Goal: Task Accomplishment & Management: Use online tool/utility

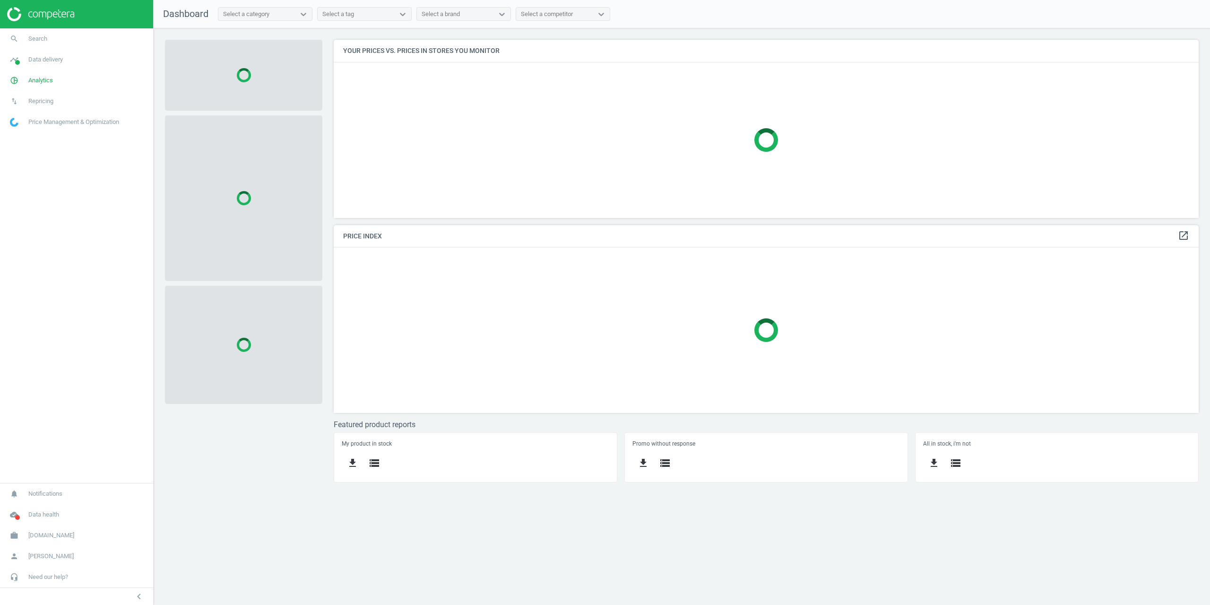
scroll to position [192, 880]
click at [35, 83] on span "Analytics" at bounding box center [40, 80] width 25 height 9
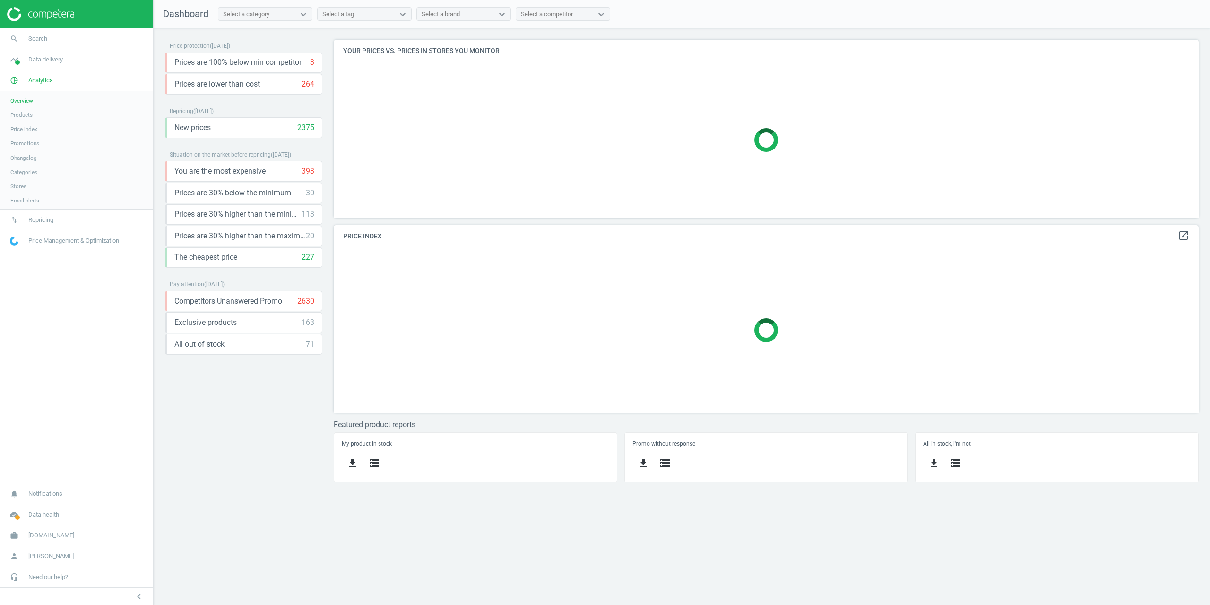
click at [26, 115] on span "Products" at bounding box center [21, 115] width 22 height 8
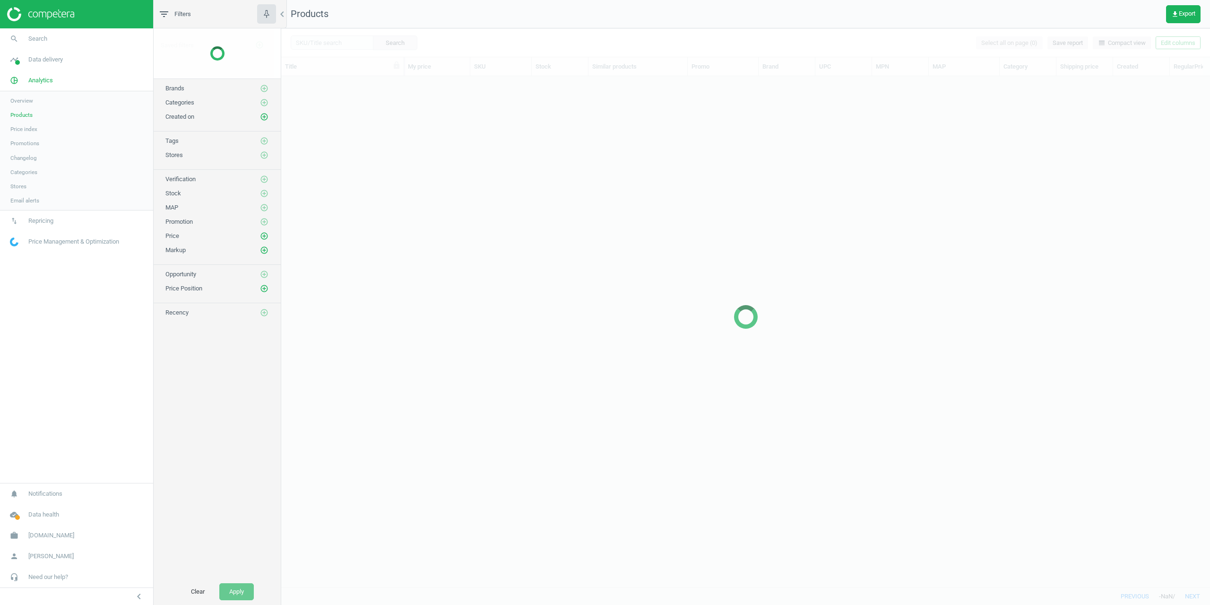
scroll to position [496, 922]
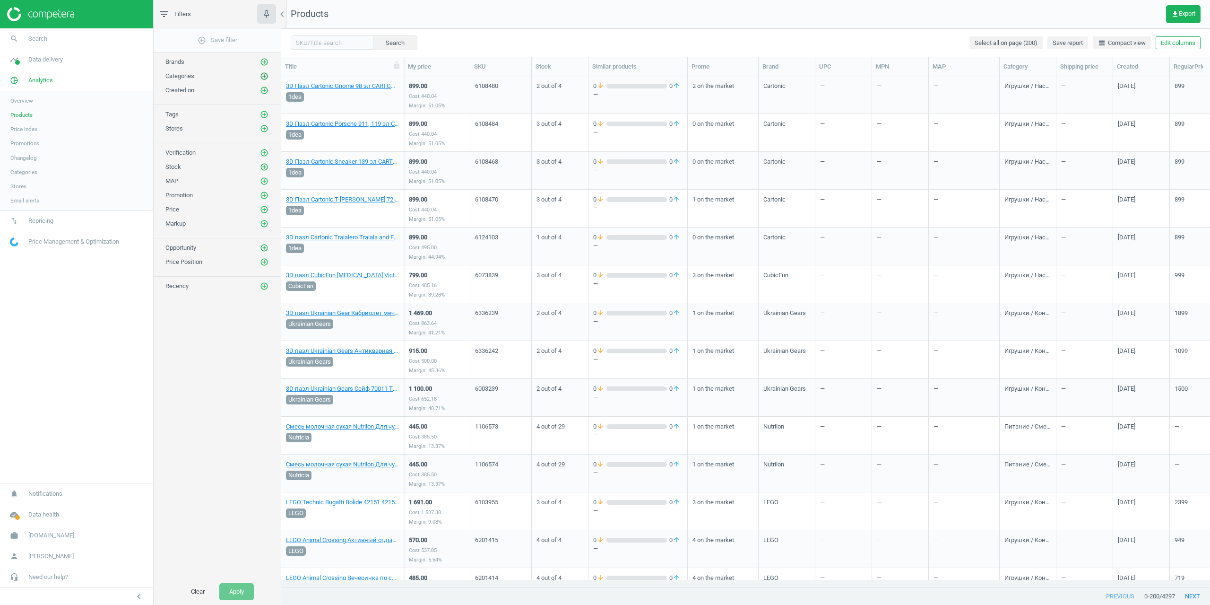
click at [265, 72] on icon "add_circle_outline" at bounding box center [264, 76] width 9 height 9
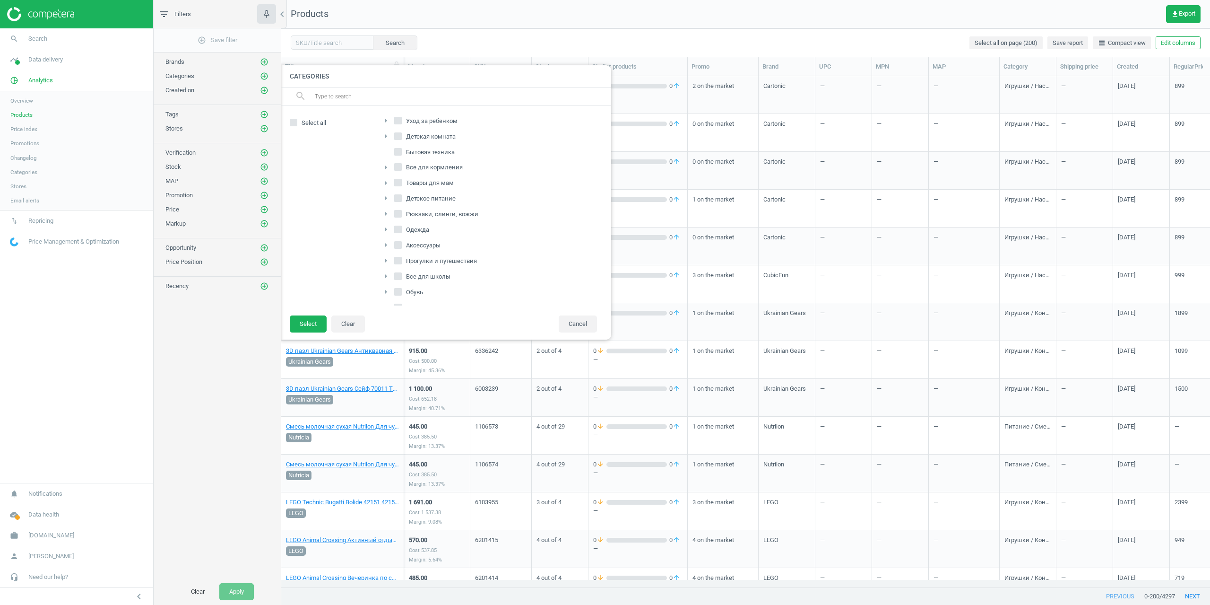
scroll to position [144, 0]
click at [41, 537] on span "Antoshka.ua" at bounding box center [51, 535] width 46 height 9
click at [36, 509] on span "Switch campaign" at bounding box center [31, 507] width 42 height 8
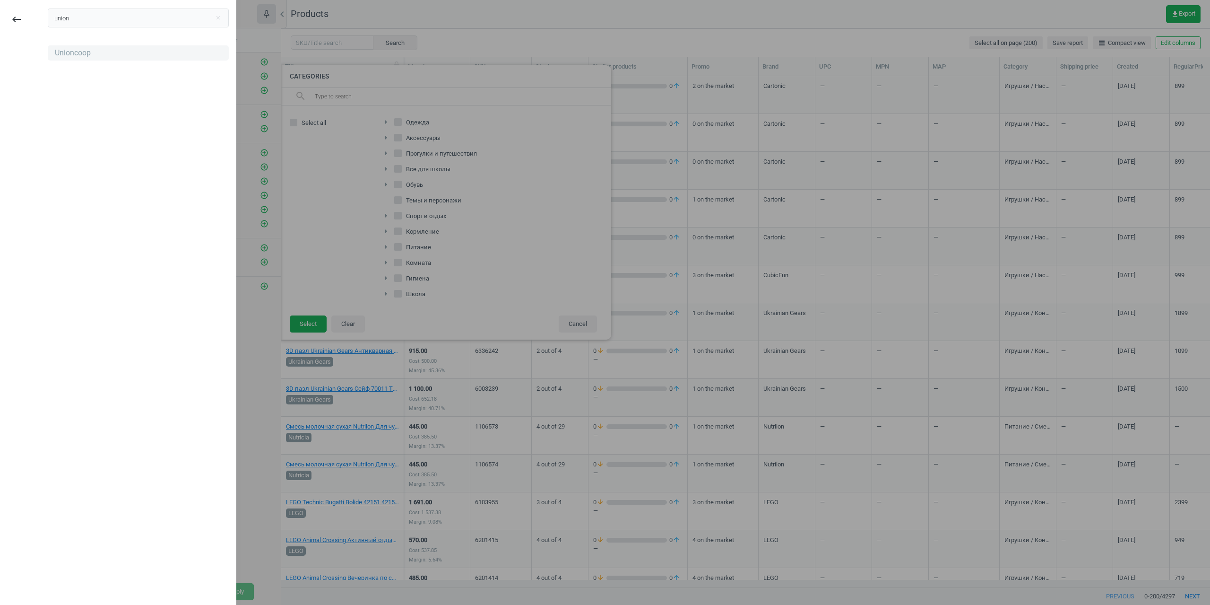
type input "union"
click at [64, 55] on div "Unioncoop" at bounding box center [73, 53] width 36 height 10
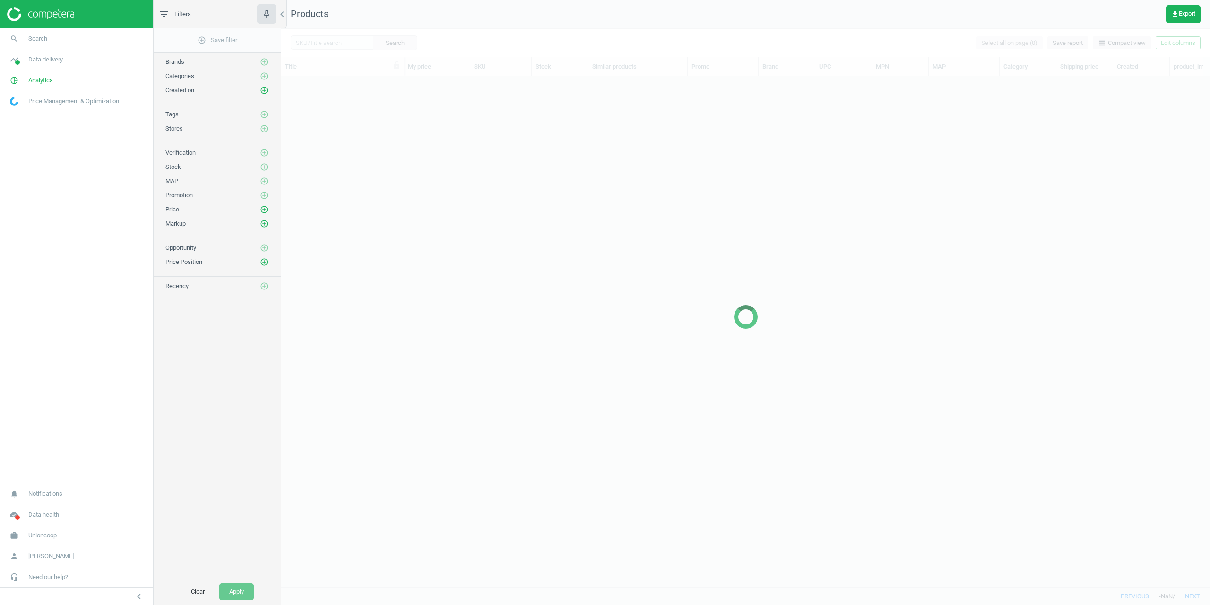
scroll to position [496, 922]
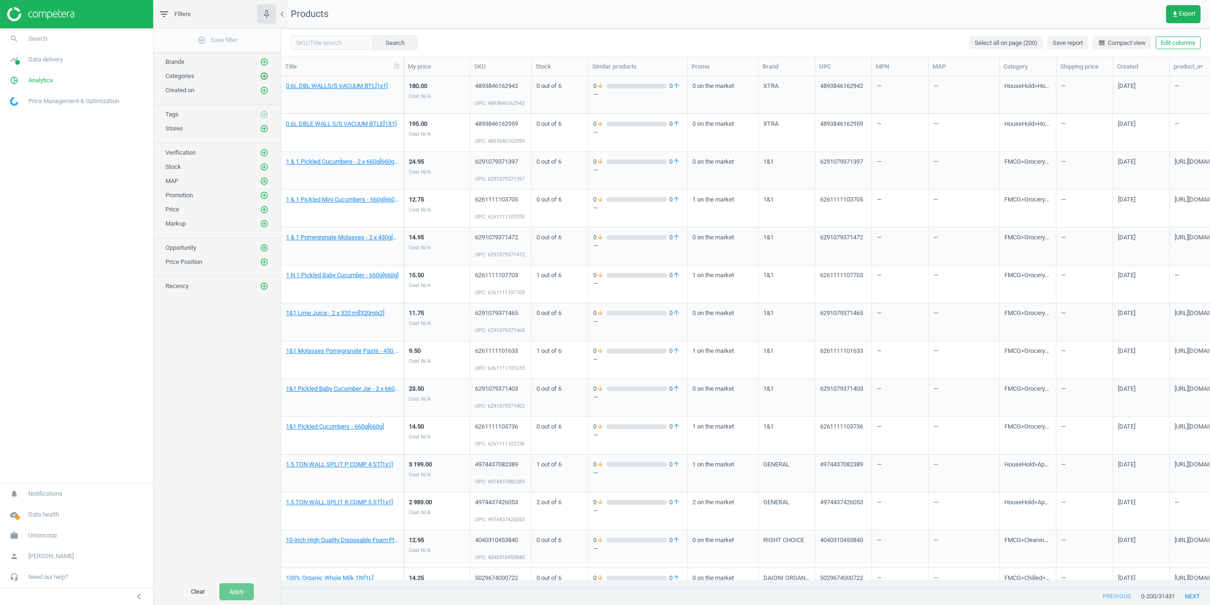
click at [260, 72] on icon "add_circle_outline" at bounding box center [264, 76] width 9 height 9
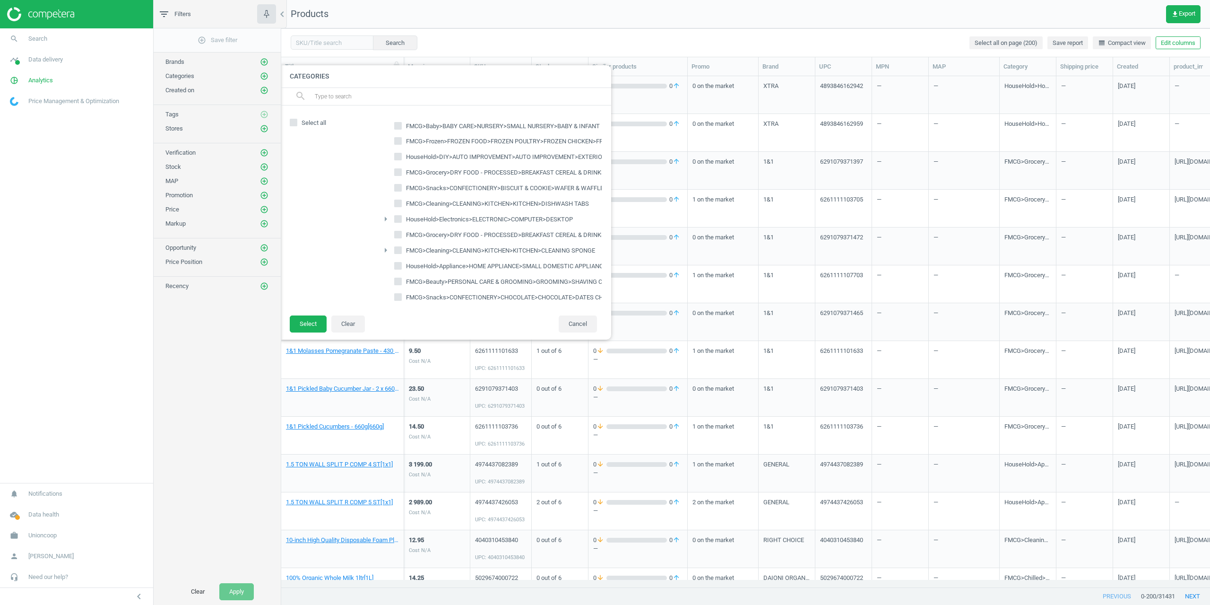
scroll to position [1796, 0]
click at [386, 146] on icon "arrow_right" at bounding box center [385, 151] width 11 height 11
click at [386, 147] on icon "arrow_drop_down" at bounding box center [385, 151] width 11 height 11
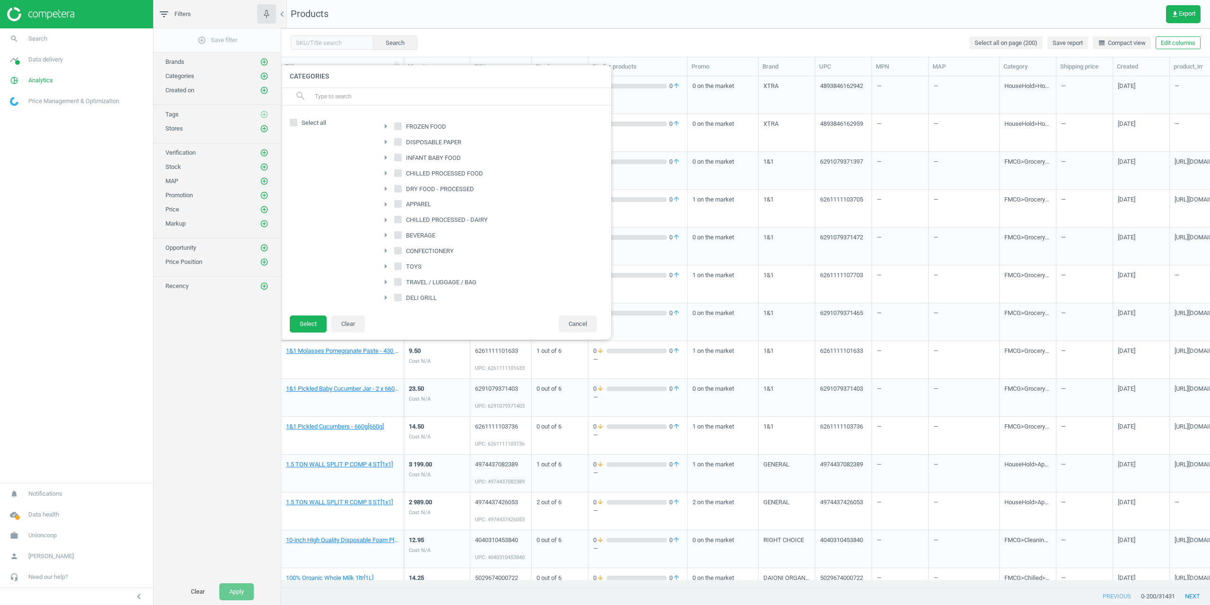
click at [385, 173] on icon "arrow_right" at bounding box center [385, 172] width 11 height 11
click at [390, 157] on icon "arrow_right" at bounding box center [385, 154] width 11 height 11
click at [390, 156] on icon "arrow_drop_down" at bounding box center [385, 154] width 11 height 11
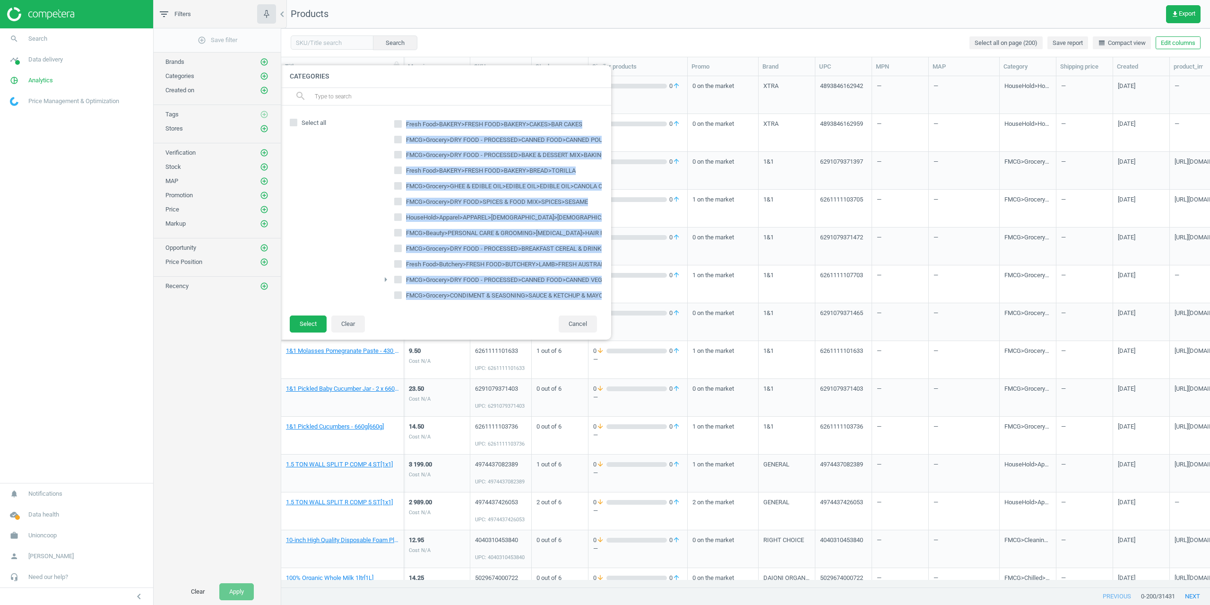
scroll to position [2916, 0]
drag, startPoint x: 465, startPoint y: 296, endPoint x: 530, endPoint y: 293, distance: 65.3
click at [375, 240] on li "Fresh Food>Fruits & Vegetables>FRESH FOOD>FRESH FRUITS & VEGETABLES>FRESH VEGET…" at bounding box center [610, 247] width 470 height 16
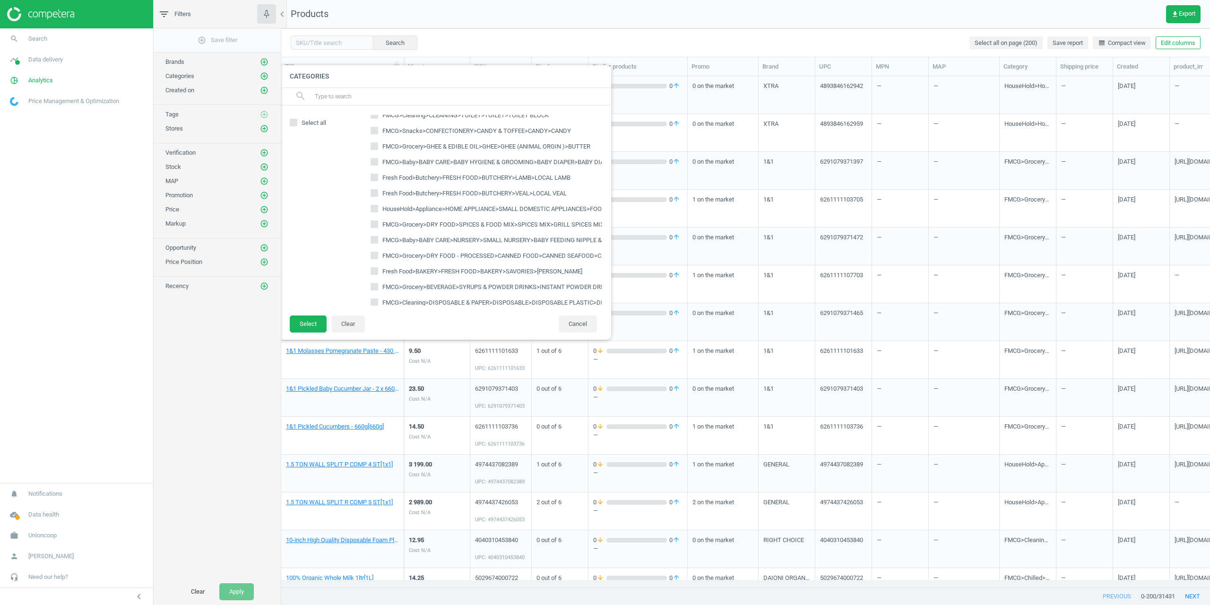
scroll to position [4854, 24]
click at [323, 226] on div at bounding box center [330, 223] width 80 height 187
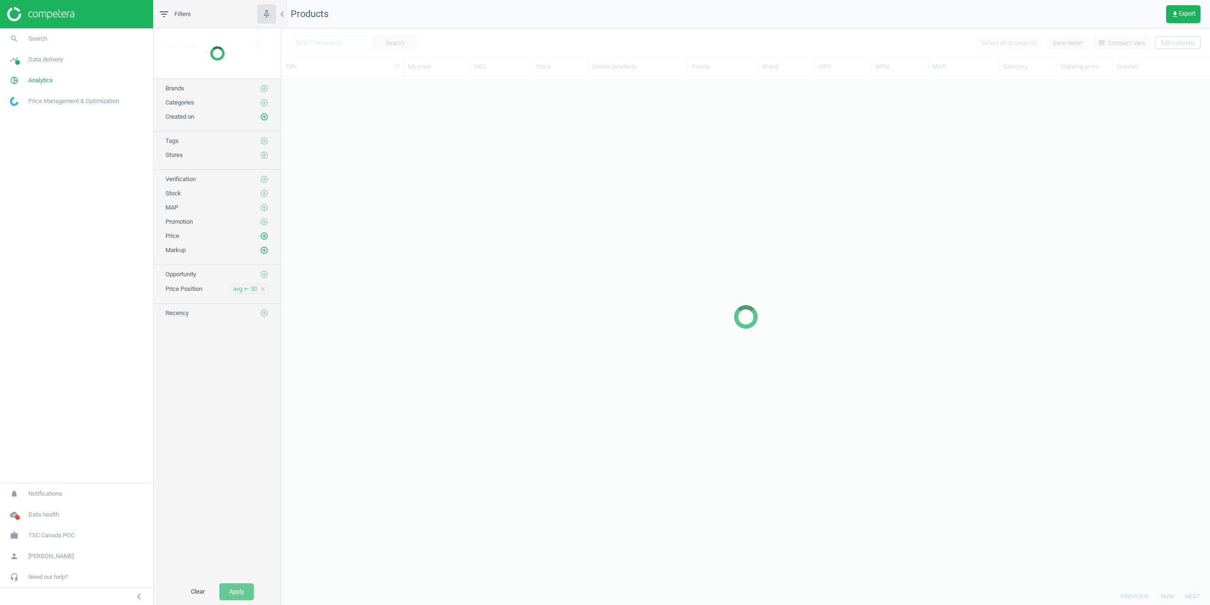
scroll to position [503, 922]
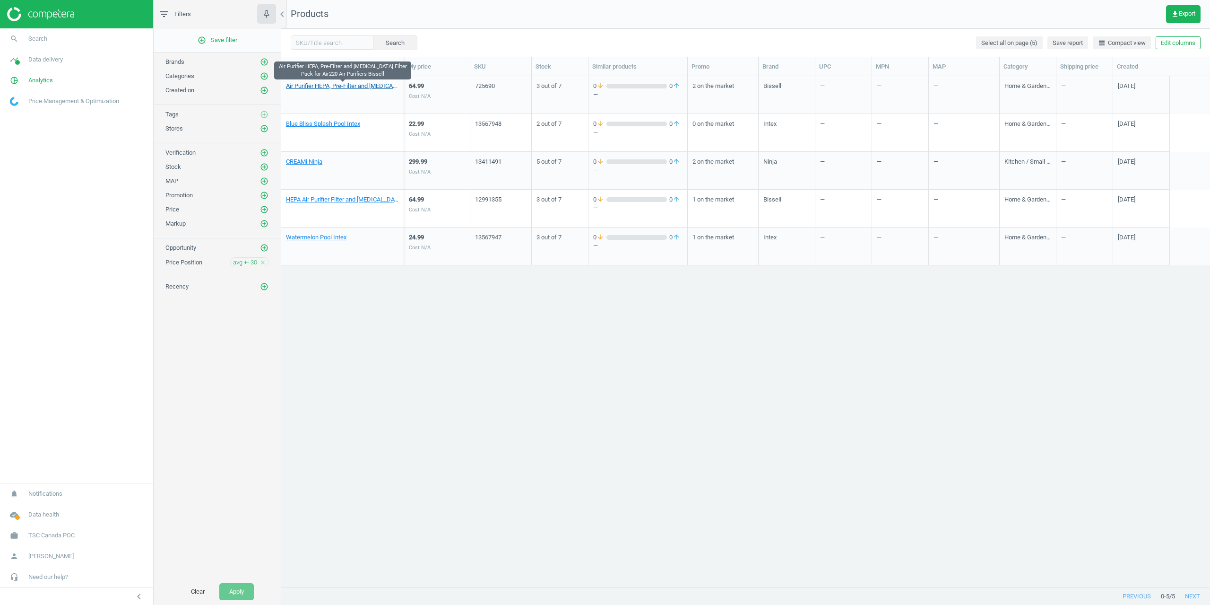
click at [298, 84] on link "Air Purifier HEPA, Pre-Filter and [MEDICAL_DATA] Filter Pack for Air220 Air Pur…" at bounding box center [342, 86] width 113 height 9
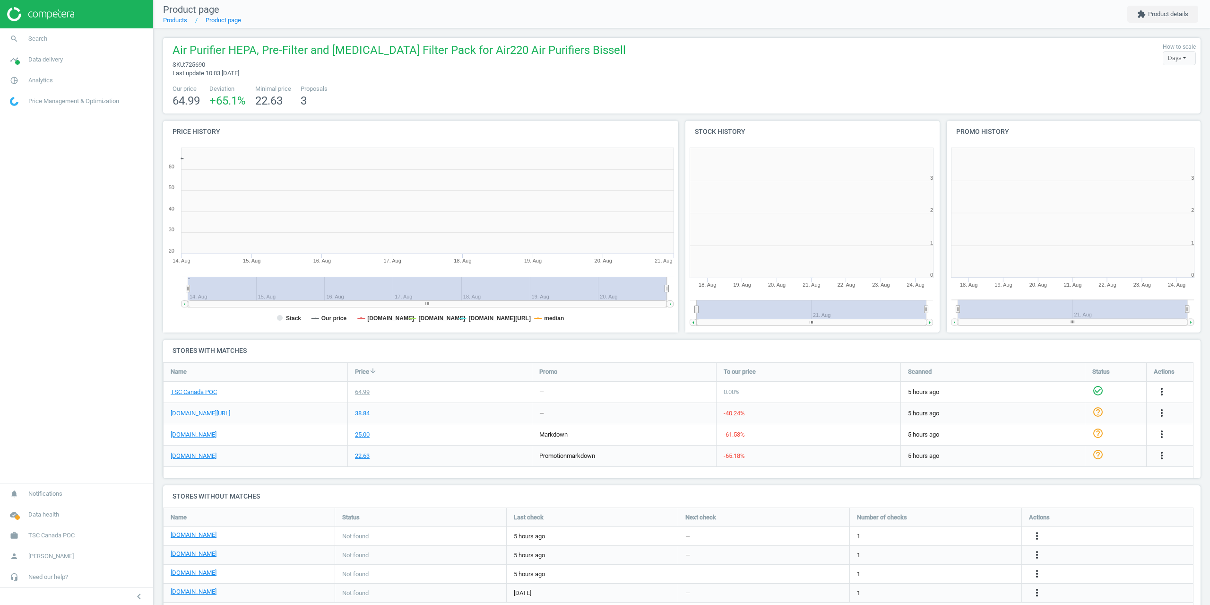
scroll to position [204, 267]
drag, startPoint x: 346, startPoint y: 299, endPoint x: 346, endPoint y: 285, distance: 14.2
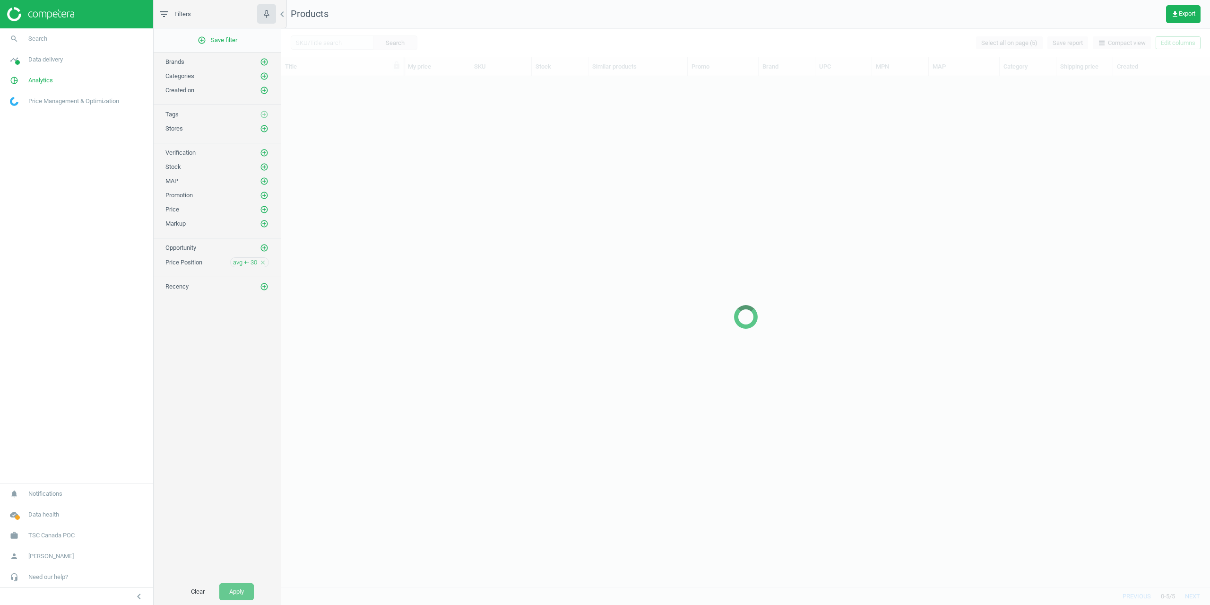
scroll to position [503, 922]
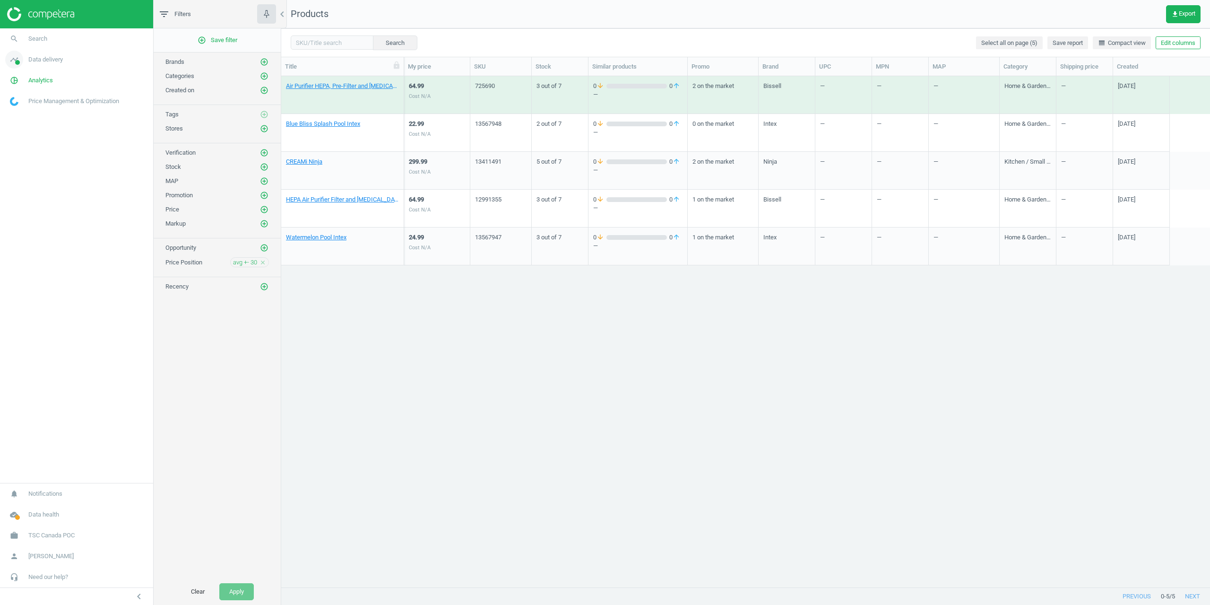
click at [47, 62] on span "Data delivery" at bounding box center [45, 59] width 35 height 9
click at [28, 78] on span "Overview" at bounding box center [21, 80] width 23 height 8
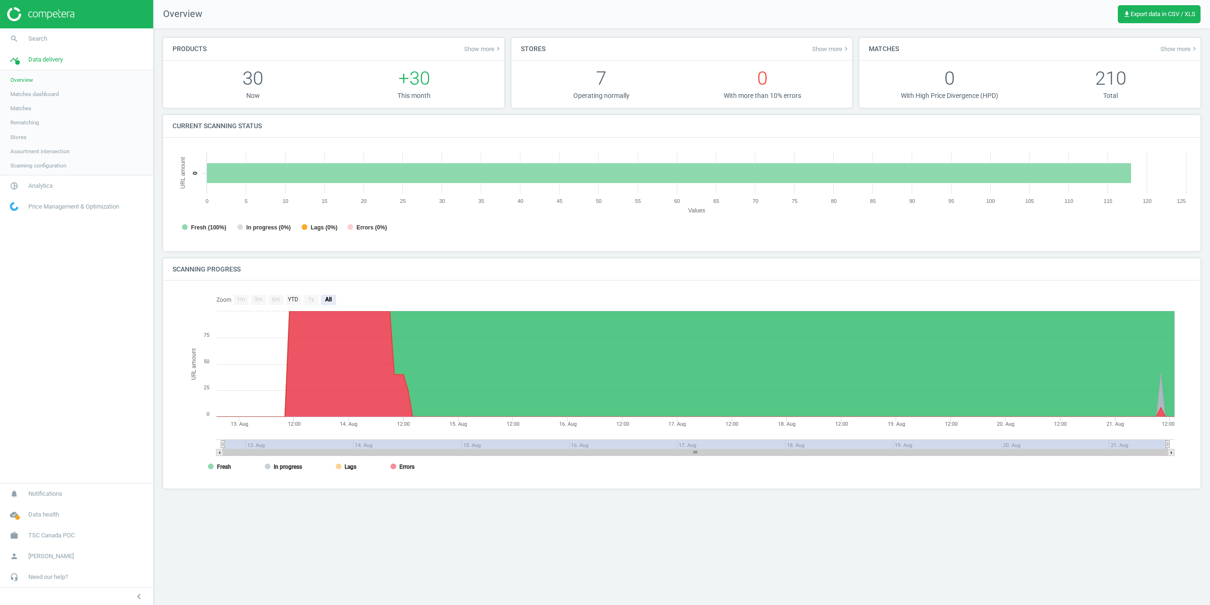
scroll to position [204, 1033]
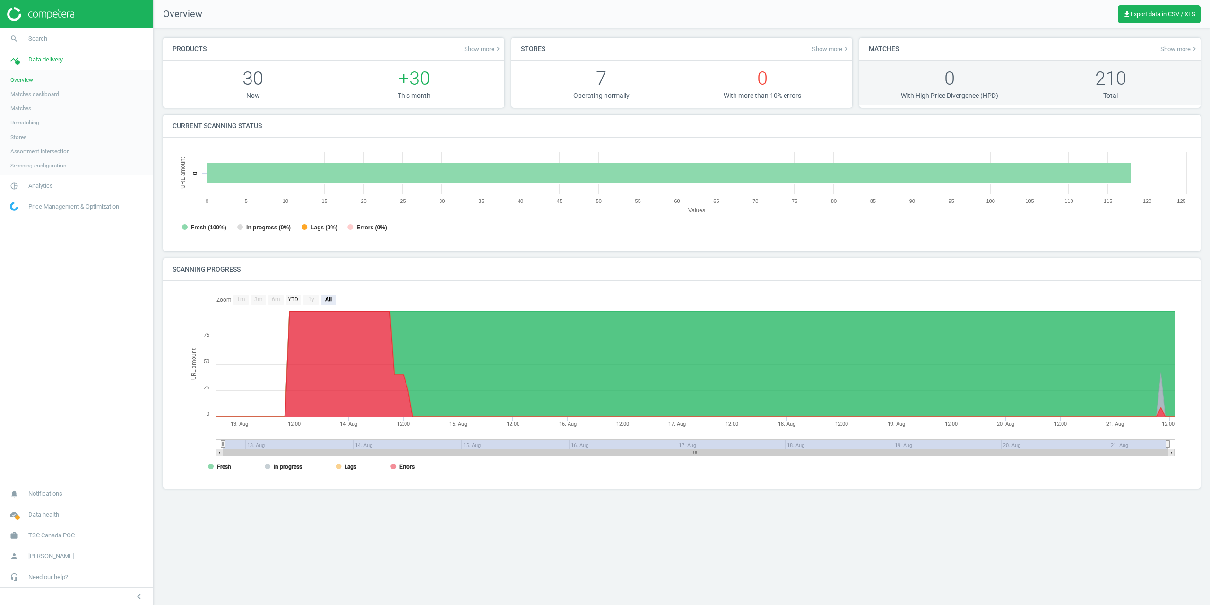
click at [953, 82] on p "0" at bounding box center [949, 78] width 161 height 26
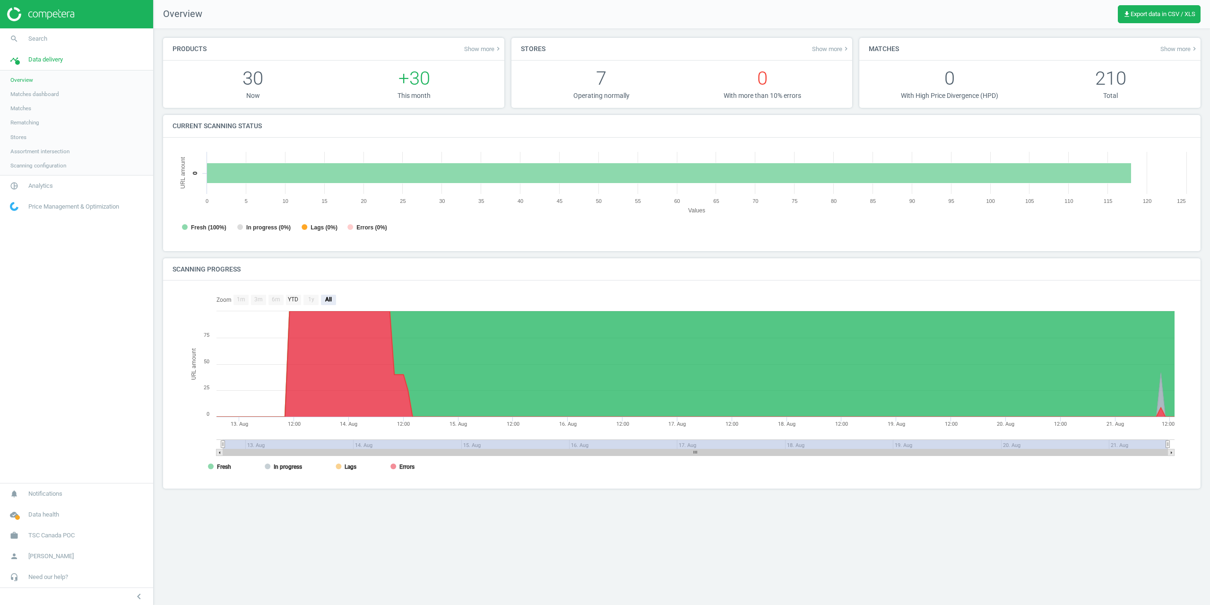
click at [1176, 52] on span "Show more keyboard_arrow_right" at bounding box center [1179, 49] width 38 height 8
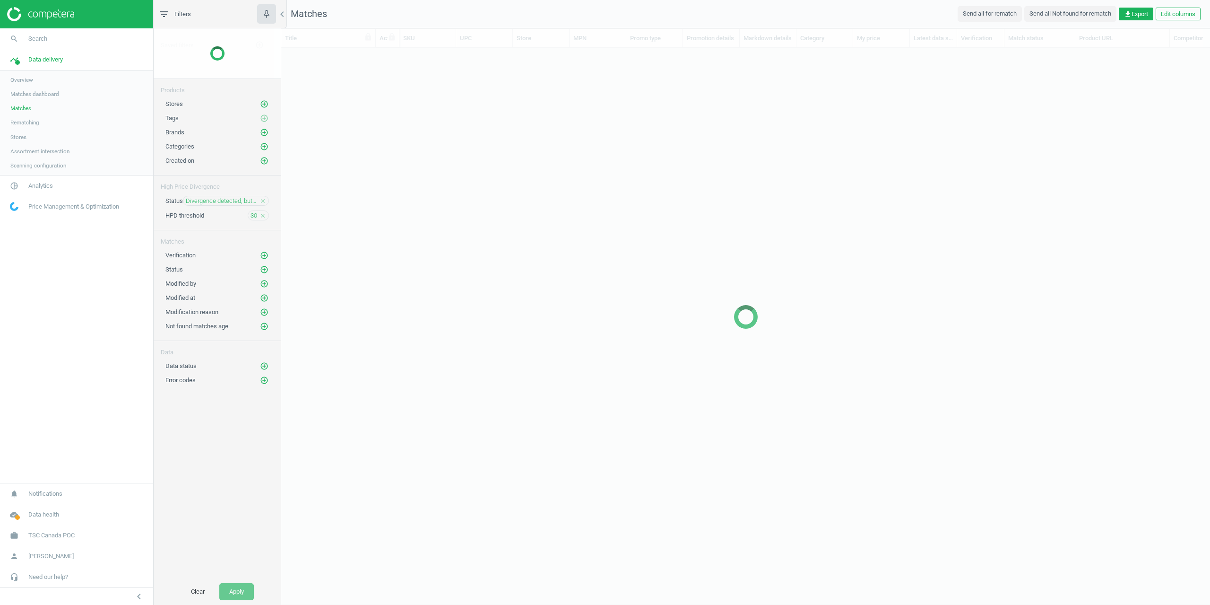
scroll to position [525, 922]
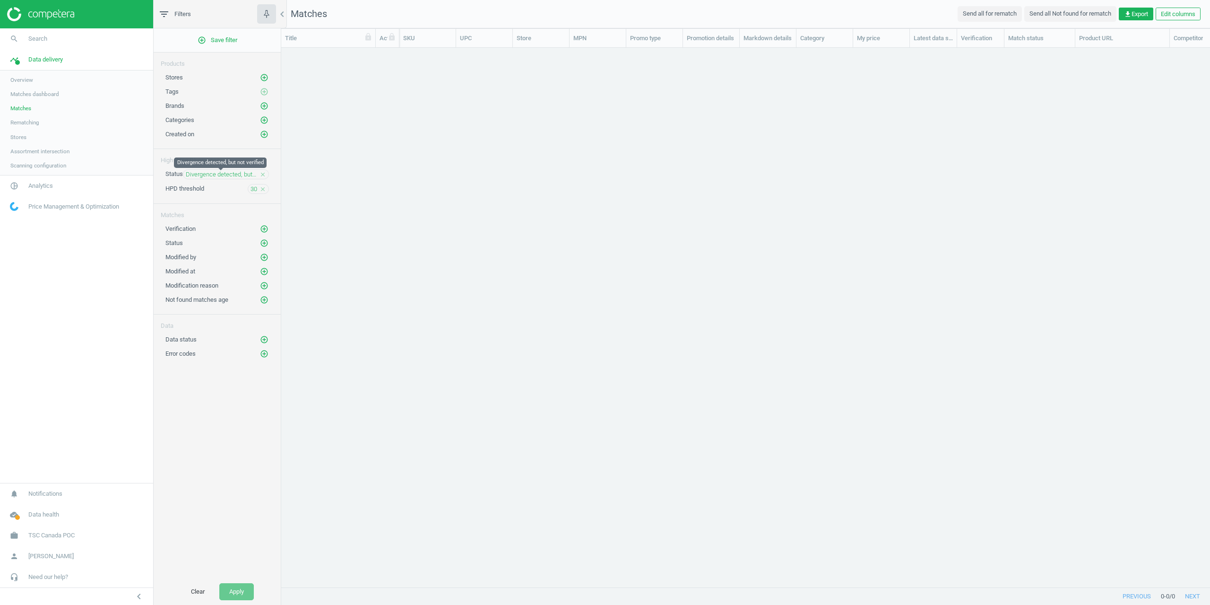
click at [230, 171] on span "Divergence detected, but not verified" at bounding box center [221, 174] width 71 height 9
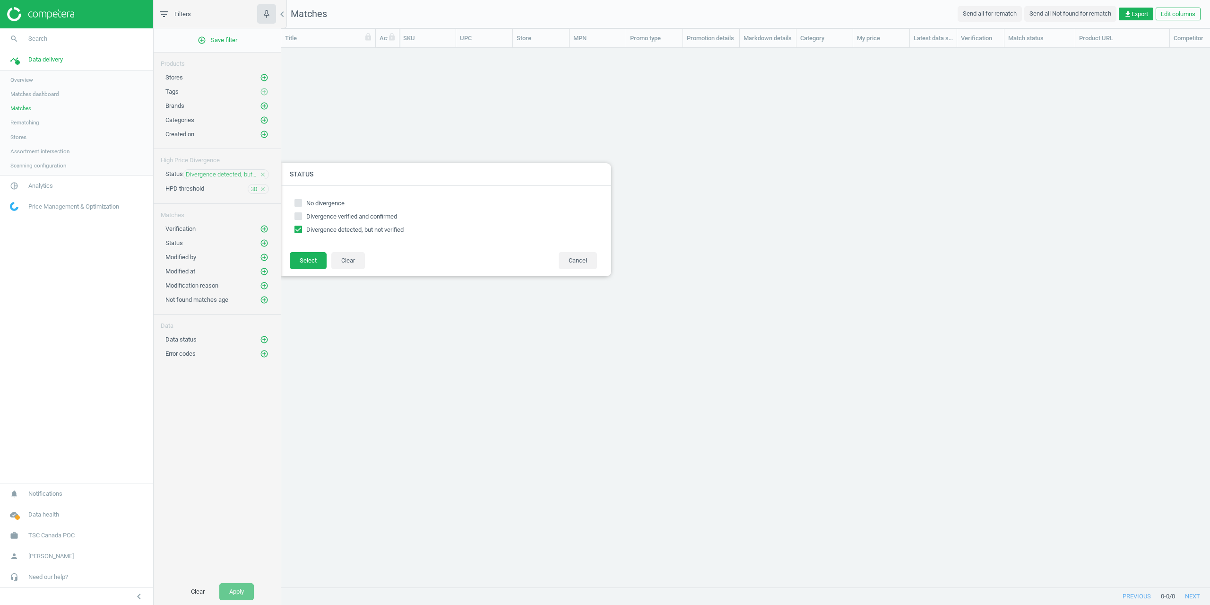
checkbox input "true"
click at [299, 214] on input "Divergence verified and confirmed" at bounding box center [298, 216] width 6 height 6
checkbox input "true"
click at [299, 227] on input "Divergence detected, but not verified" at bounding box center [298, 229] width 6 height 6
checkbox input "false"
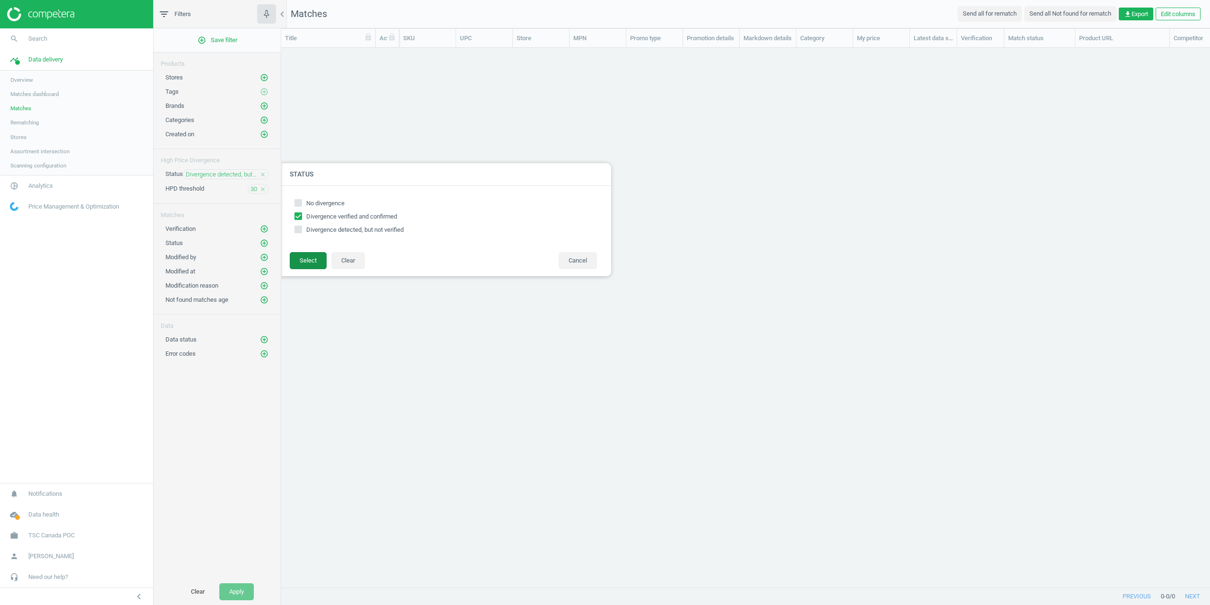
click at [301, 261] on button "Select" at bounding box center [308, 260] width 37 height 17
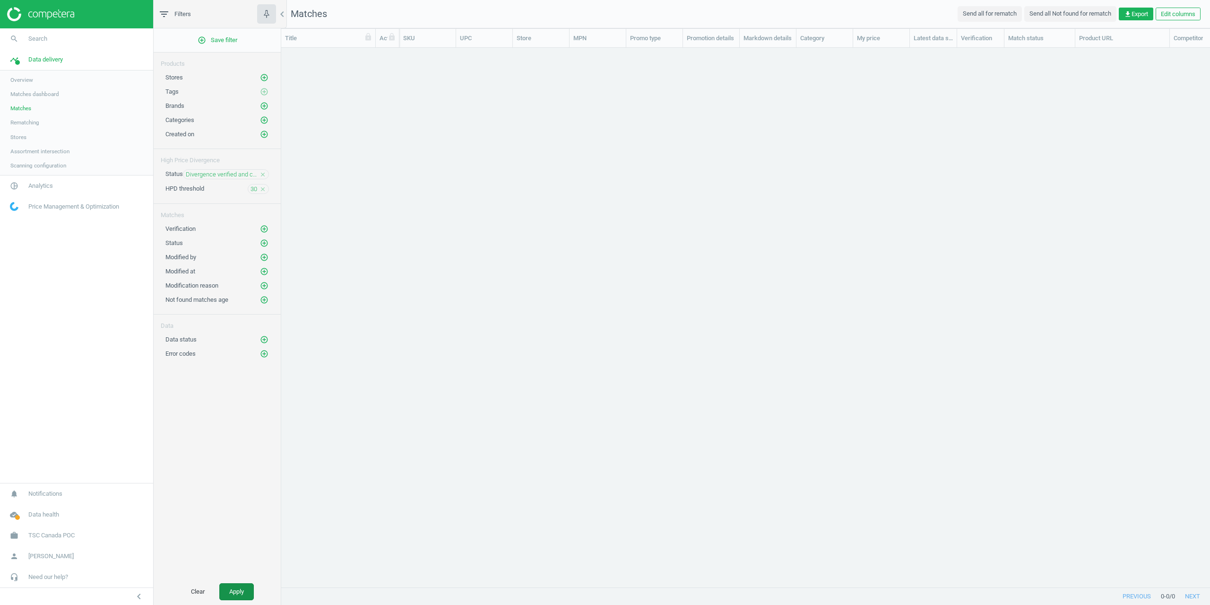
click at [229, 588] on button "Apply" at bounding box center [236, 591] width 35 height 17
click at [223, 175] on span "Divergence verified and confirmed" at bounding box center [221, 174] width 71 height 9
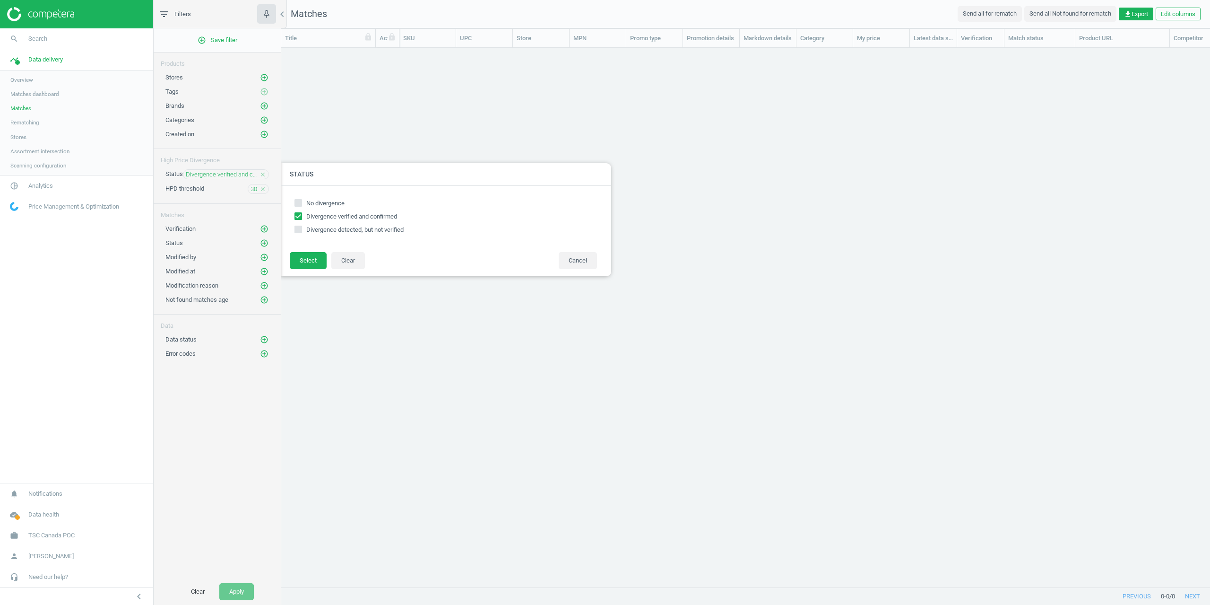
click at [315, 216] on span "Divergence verified and confirmed" at bounding box center [351, 216] width 91 height 7
click at [302, 216] on input "Divergence verified and confirmed" at bounding box center [298, 216] width 6 height 6
checkbox input "false"
click at [584, 262] on button "Cancel" at bounding box center [578, 260] width 38 height 17
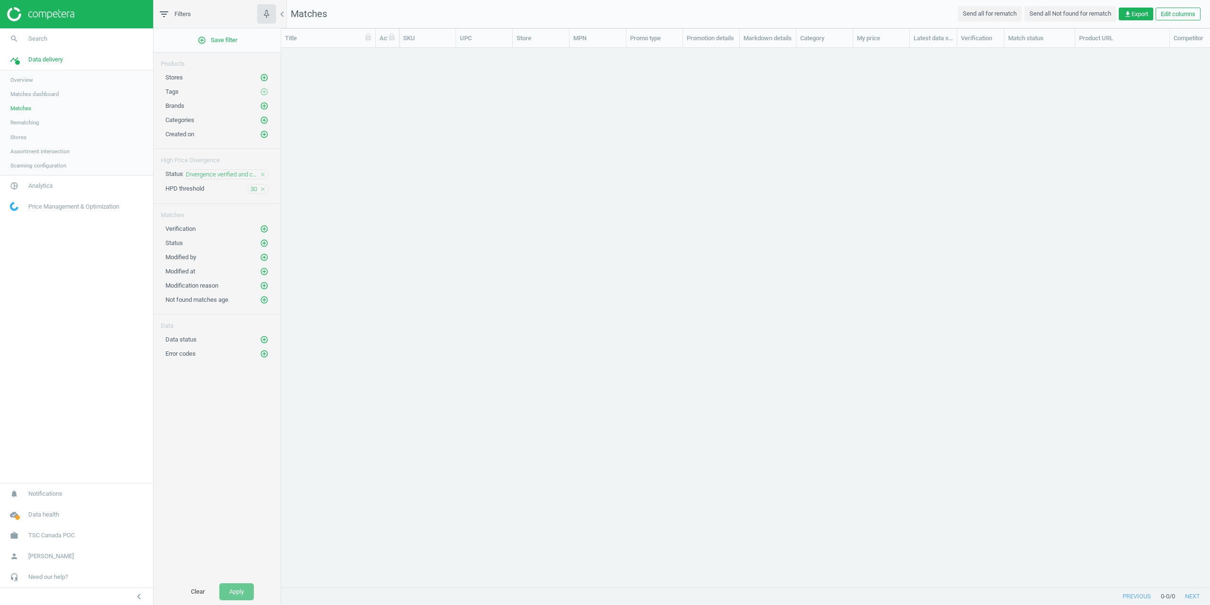
click at [263, 175] on icon "close" at bounding box center [263, 174] width 7 height 7
click at [250, 590] on button "Apply" at bounding box center [236, 591] width 35 height 17
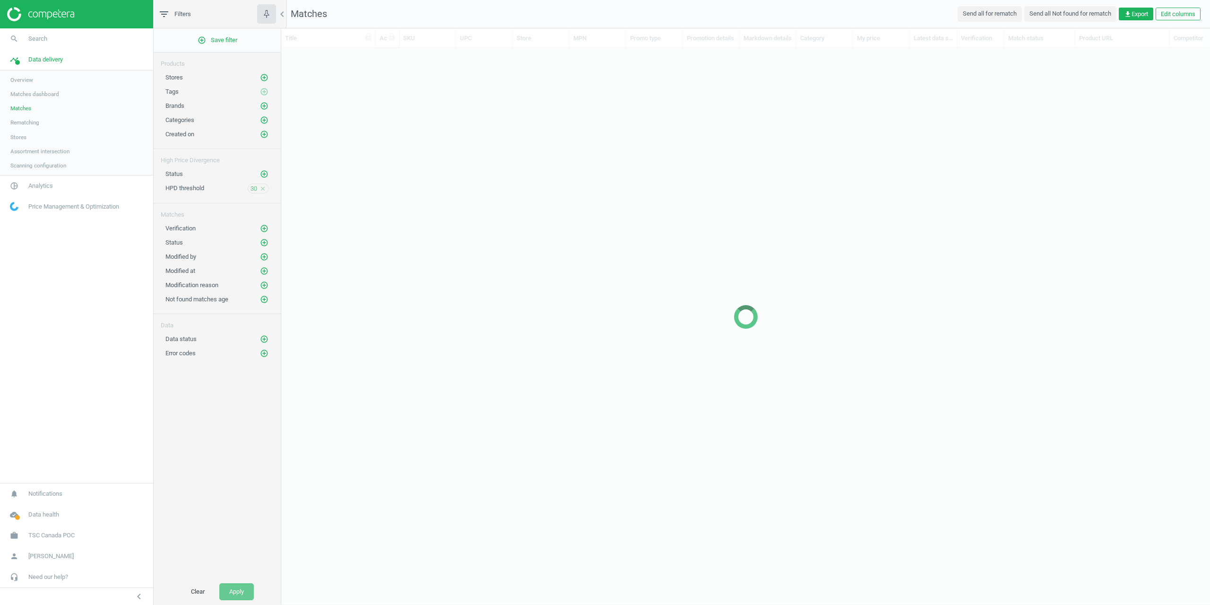
scroll to position [525, 922]
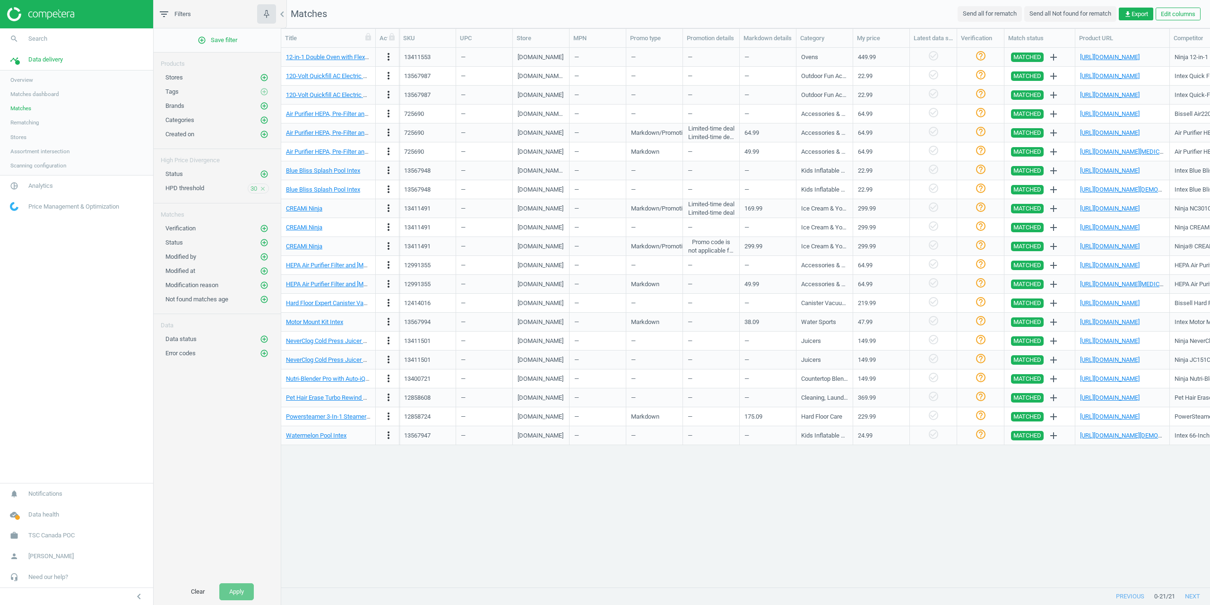
click at [176, 173] on span "Status" at bounding box center [173, 173] width 17 height 7
click at [263, 170] on icon "add_circle_outline" at bounding box center [264, 174] width 9 height 9
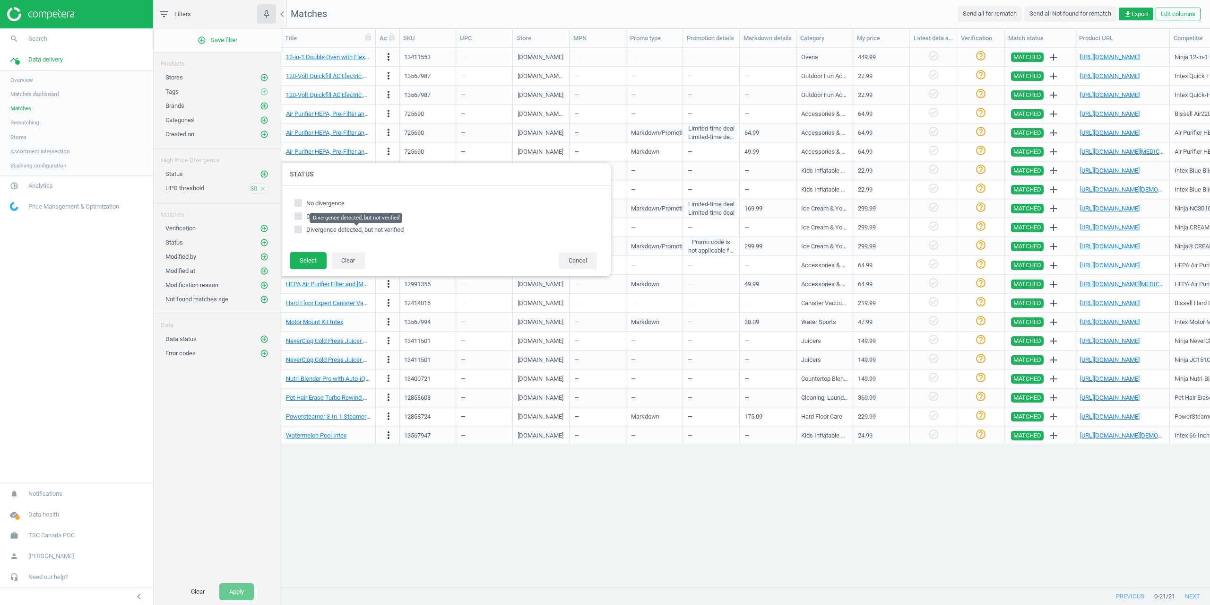
click at [311, 229] on span "Divergence detected, but not verified" at bounding box center [354, 229] width 97 height 7
click at [302, 229] on input "Divergence detected, but not verified" at bounding box center [298, 229] width 6 height 6
checkbox input "true"
drag, startPoint x: 308, startPoint y: 264, endPoint x: 287, endPoint y: 240, distance: 32.1
click at [308, 264] on button "Select" at bounding box center [308, 260] width 37 height 17
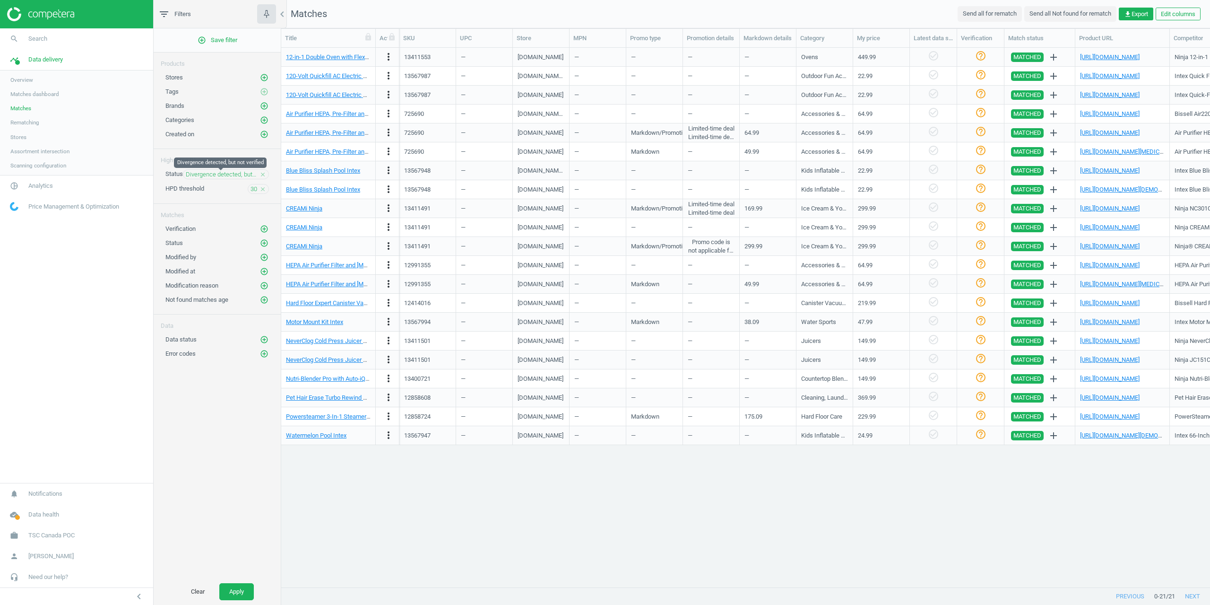
click at [228, 175] on span "Divergence detected, but not verified" at bounding box center [221, 174] width 71 height 9
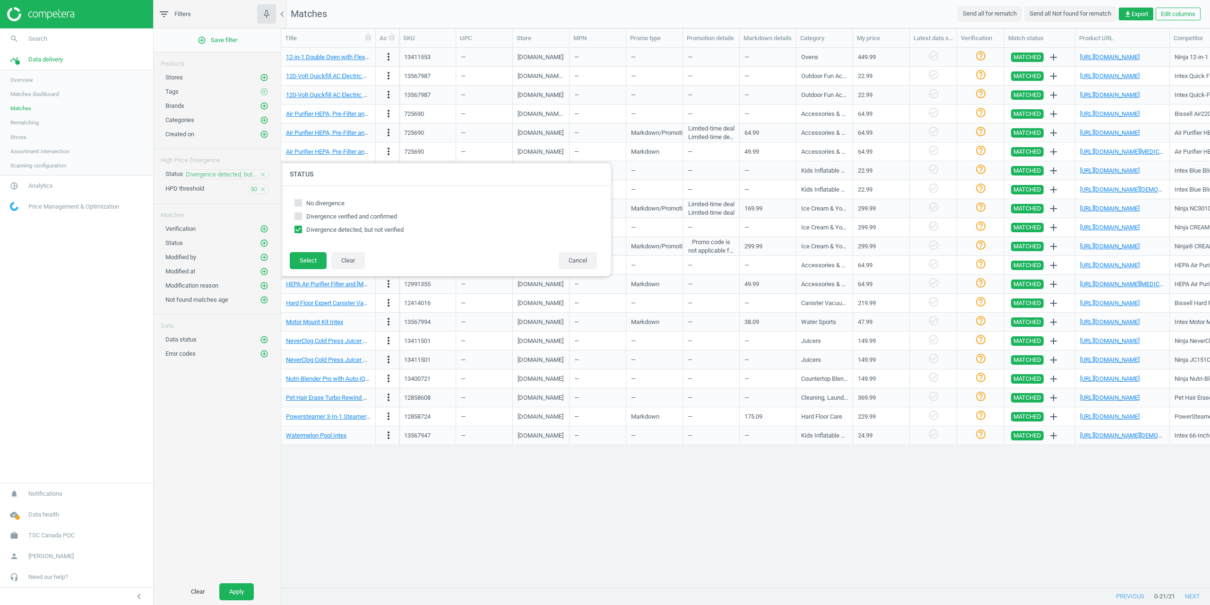
checkbox input "true"
click at [398, 524] on div at bounding box center [886, 302] width 1210 height 605
